Goal: Navigation & Orientation: Find specific page/section

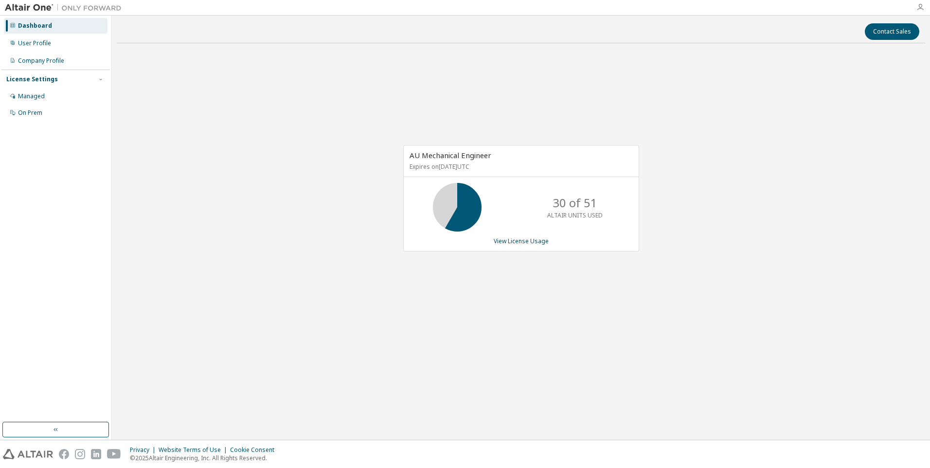
click at [919, 10] on icon "button" at bounding box center [920, 7] width 8 height 8
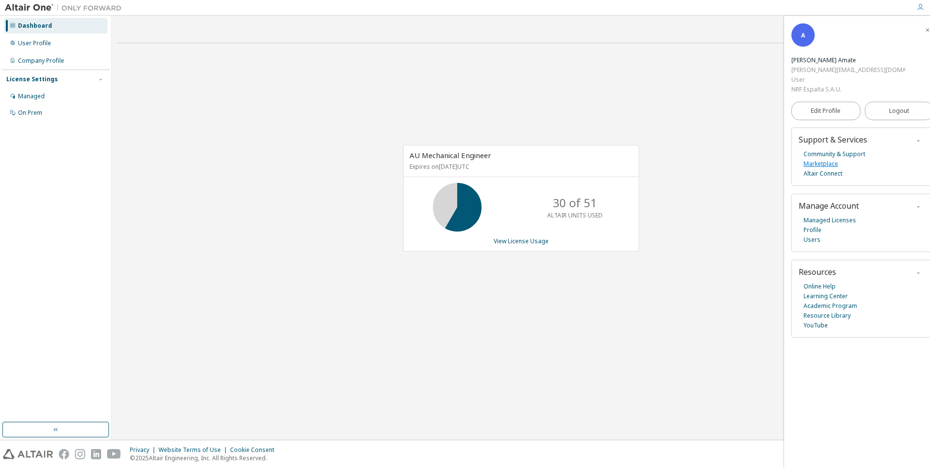
click at [832, 159] on link "Marketplace" at bounding box center [821, 164] width 35 height 10
